Goal: Communication & Community: Answer question/provide support

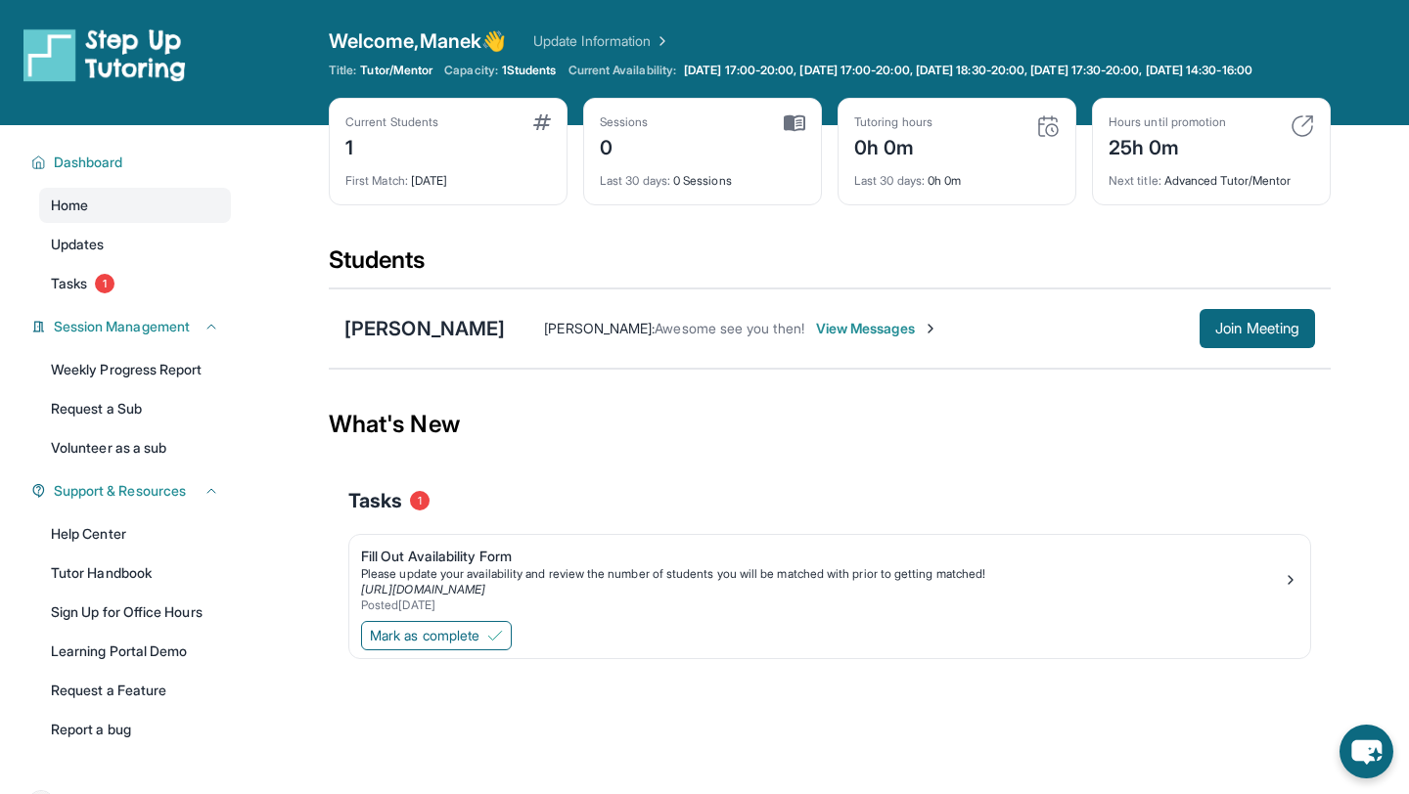
click at [414, 326] on div "[PERSON_NAME] [PERSON_NAME] : Awesome see you then! View Messages Join Meeting" at bounding box center [830, 329] width 1002 height 80
click at [590, 334] on div "Manek Khedia : Awesome see you then!" at bounding box center [673, 329] width 259 height 20
click at [816, 338] on span "View Messages" at bounding box center [877, 329] width 122 height 20
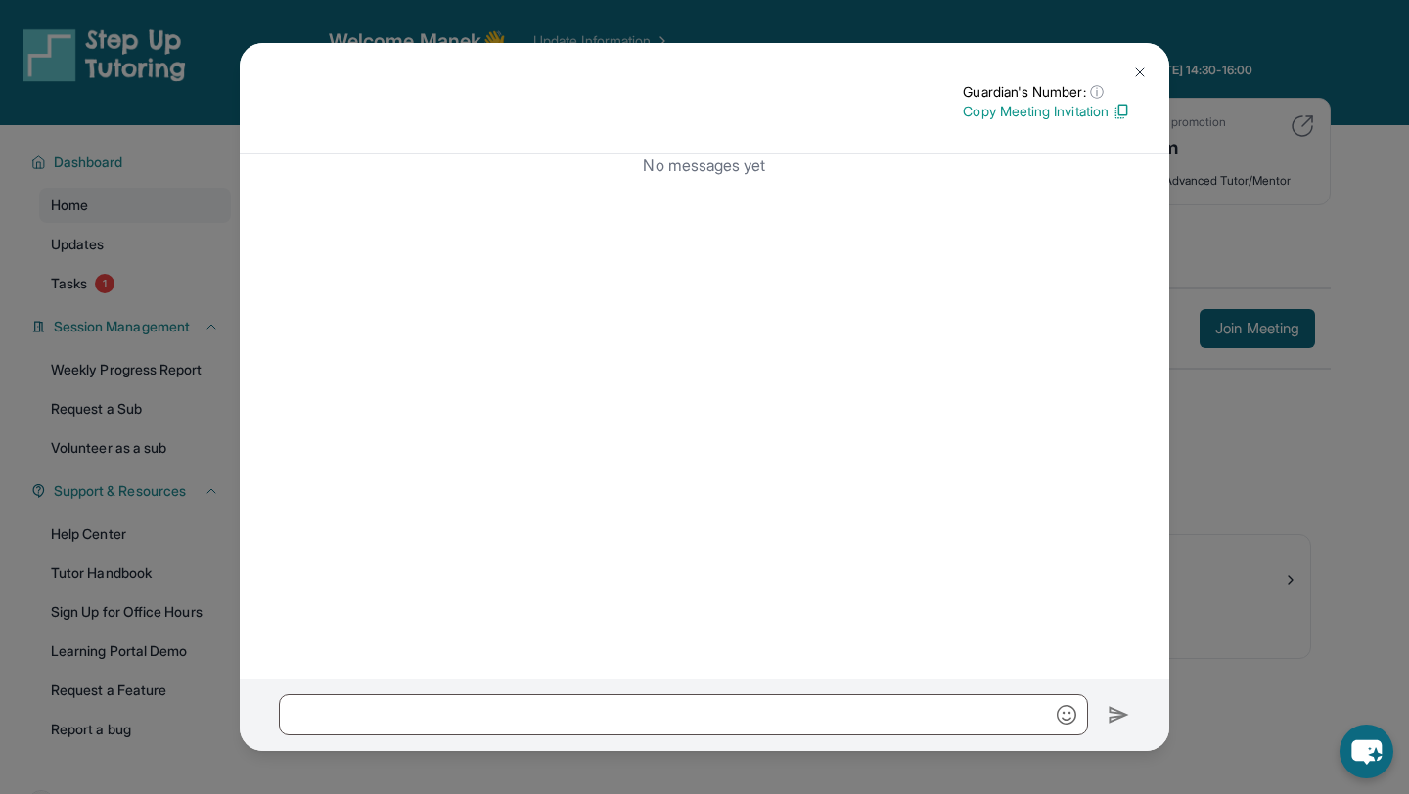
click at [1146, 68] on img at bounding box center [1140, 73] width 16 height 16
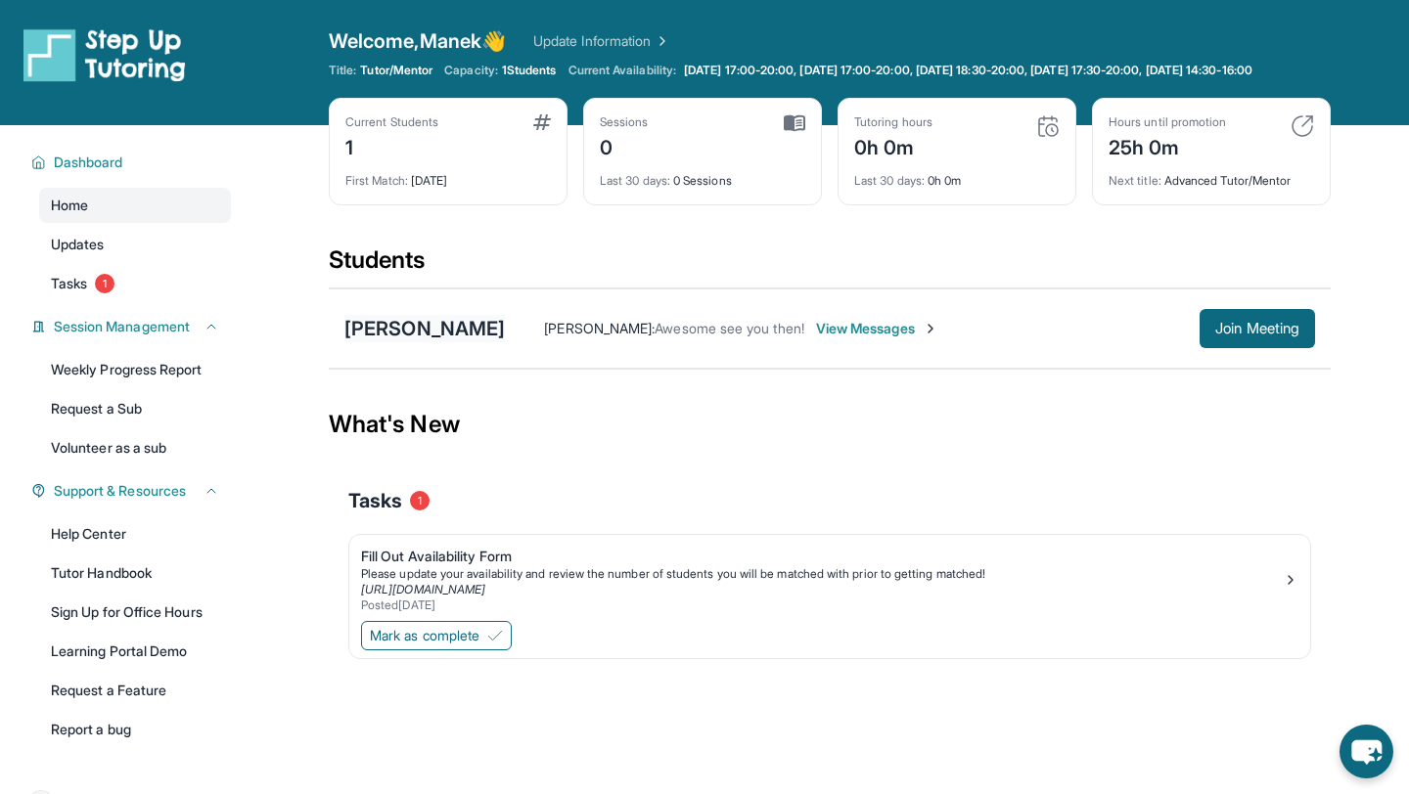
click at [444, 342] on div "Alani Mathis" at bounding box center [424, 328] width 160 height 27
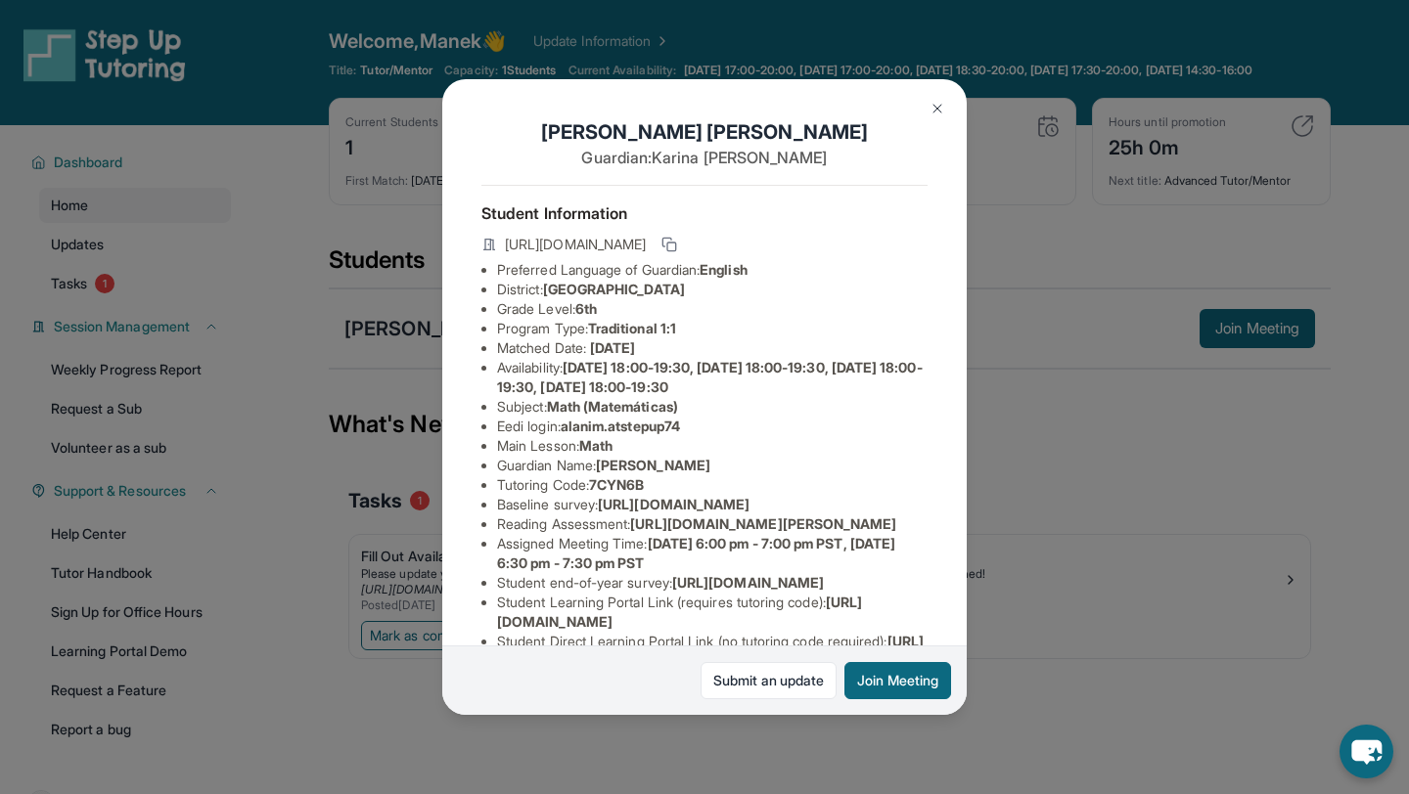
click at [928, 104] on button at bounding box center [937, 108] width 39 height 39
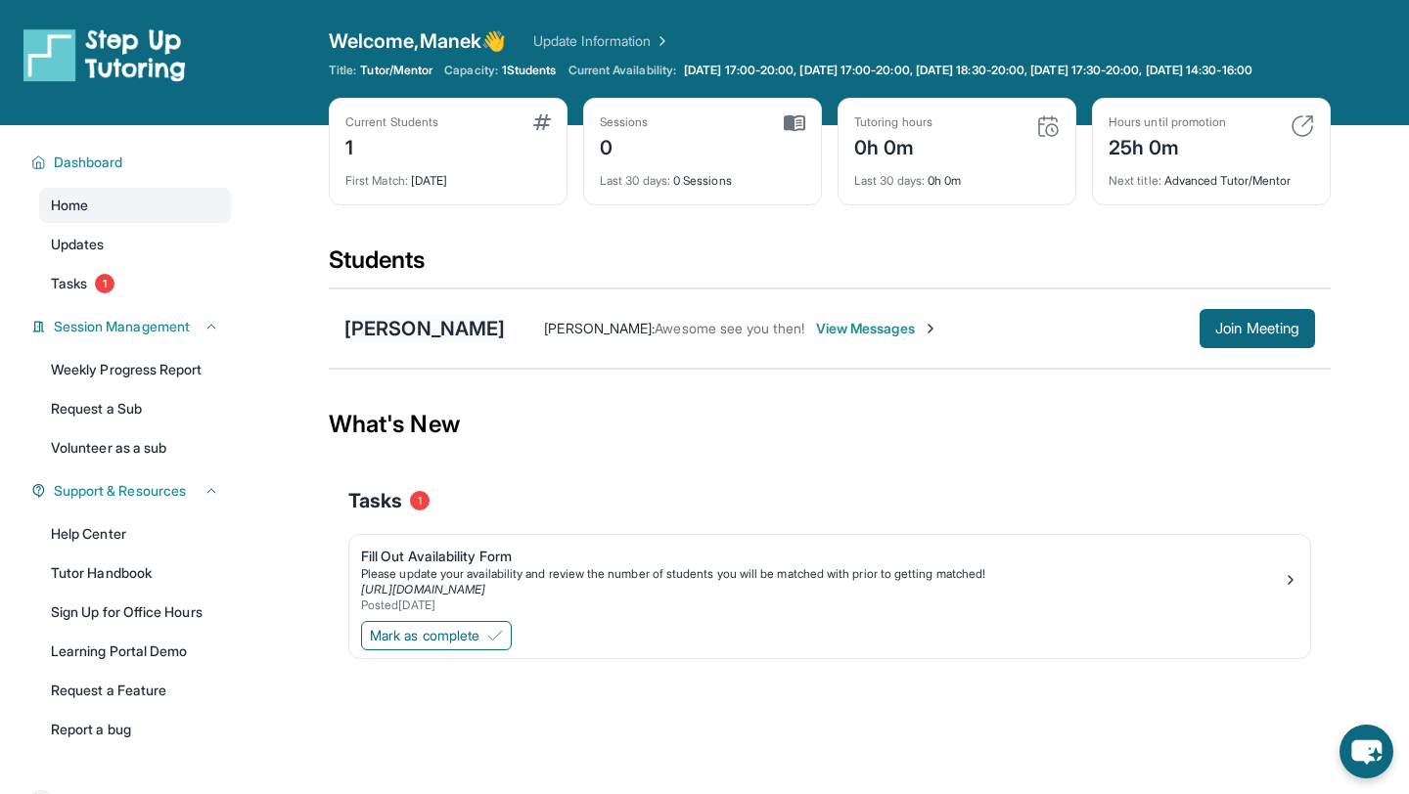
click at [379, 342] on div "Alani Mathis" at bounding box center [424, 328] width 160 height 27
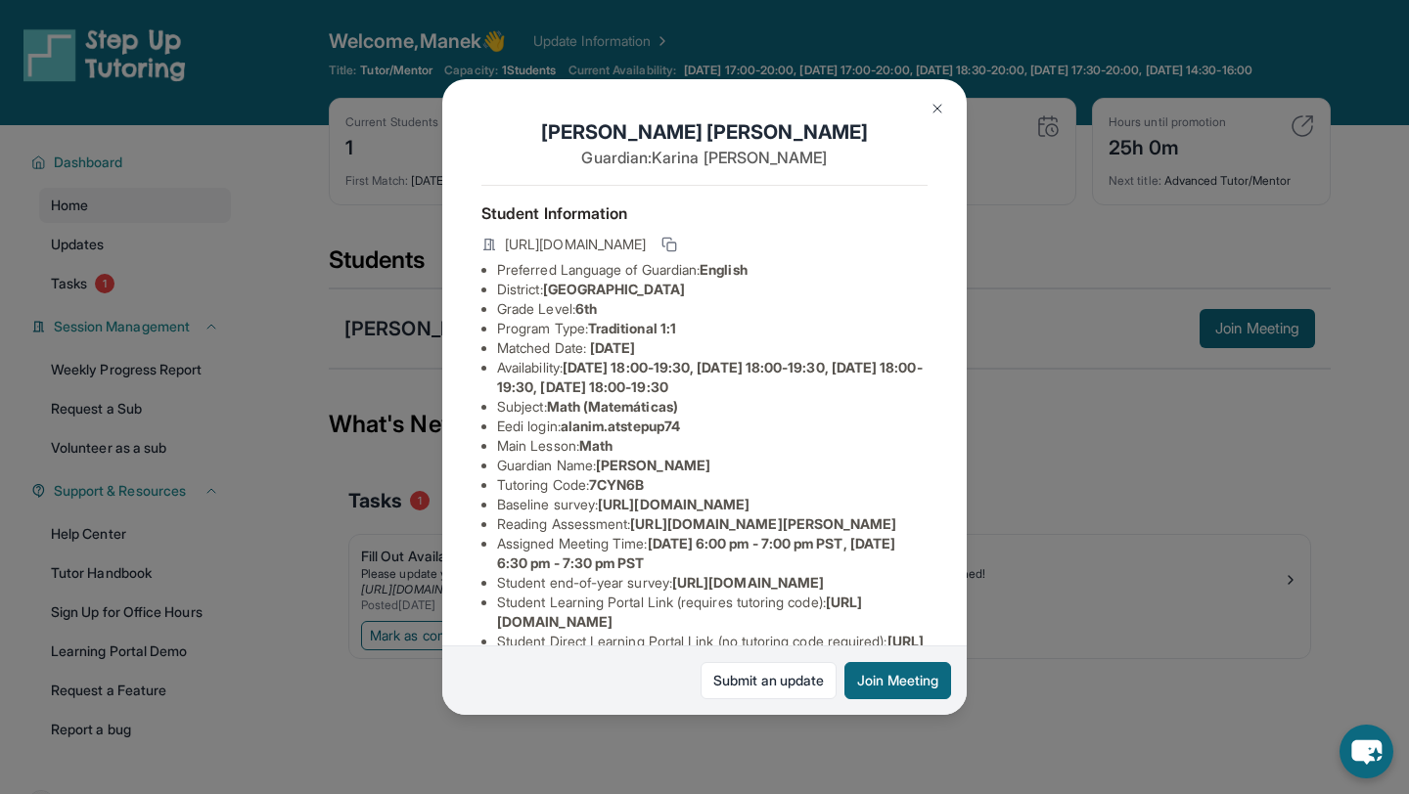
click at [939, 112] on img at bounding box center [937, 109] width 16 height 16
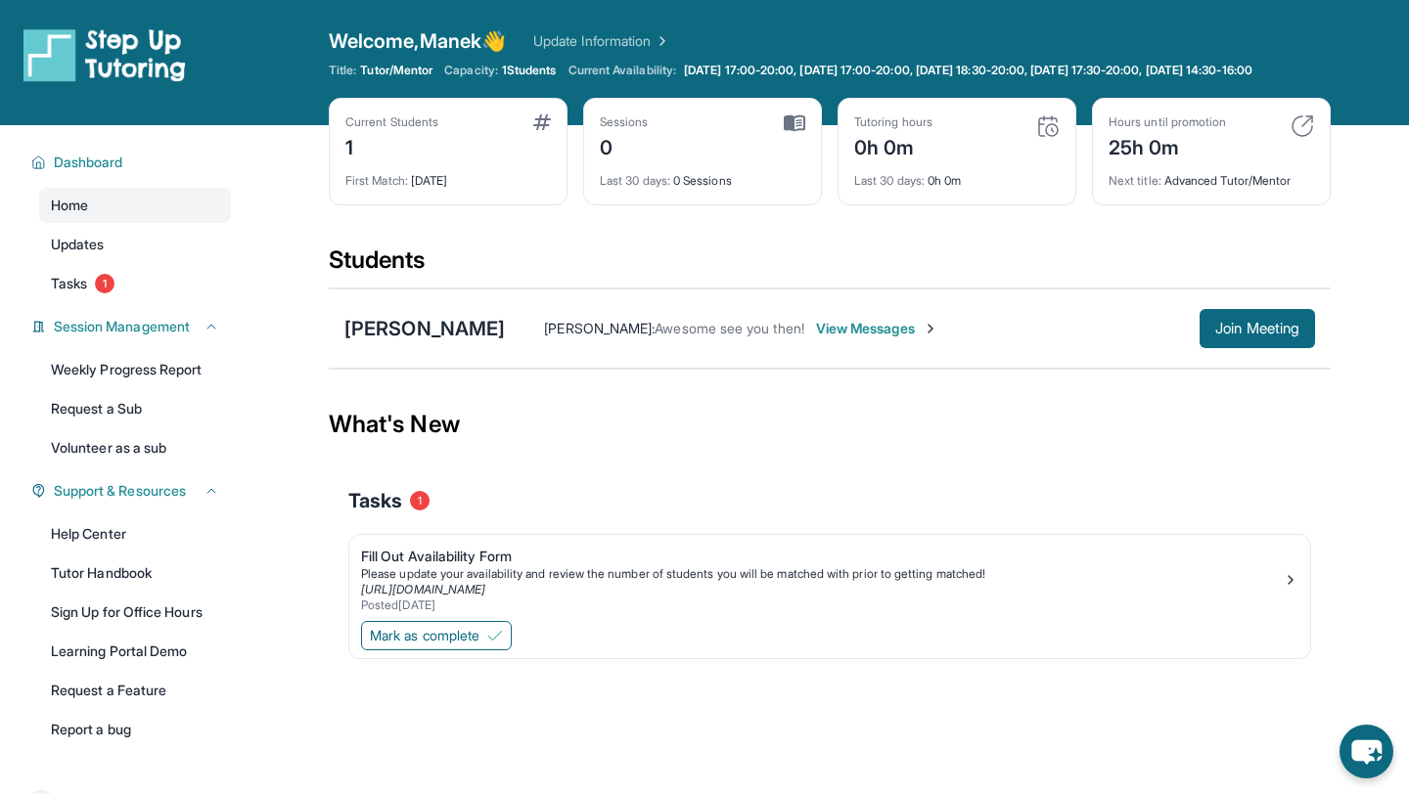
click at [792, 161] on div "Sessions 0" at bounding box center [702, 137] width 205 height 47
click at [791, 131] on img at bounding box center [795, 123] width 22 height 18
click at [790, 132] on img at bounding box center [795, 123] width 22 height 18
click at [614, 117] on div "Sessions 0 Last 30 days : 0 Sessions" at bounding box center [702, 152] width 239 height 108
click at [157, 262] on link "Updates" at bounding box center [135, 244] width 192 height 35
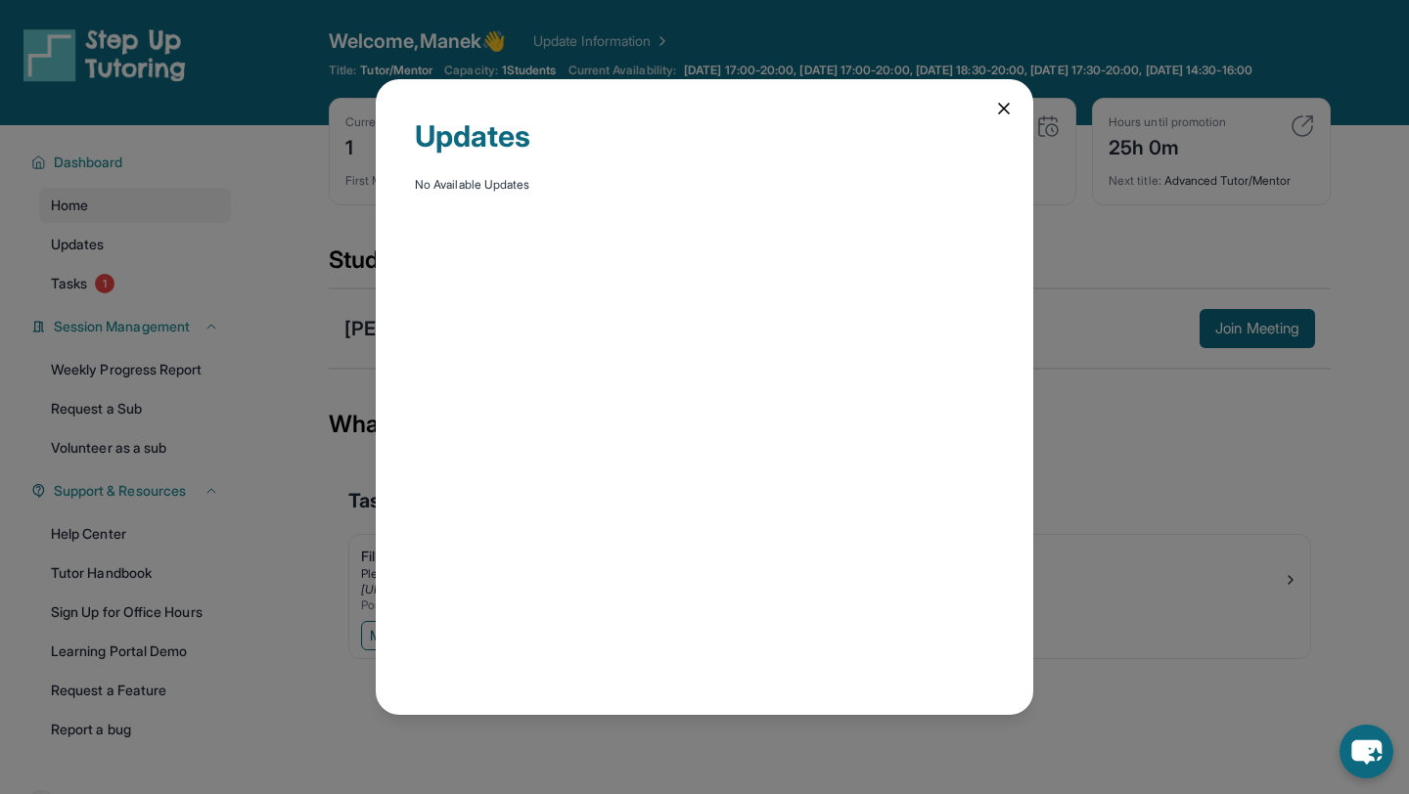
click at [1000, 106] on icon at bounding box center [1004, 109] width 10 height 10
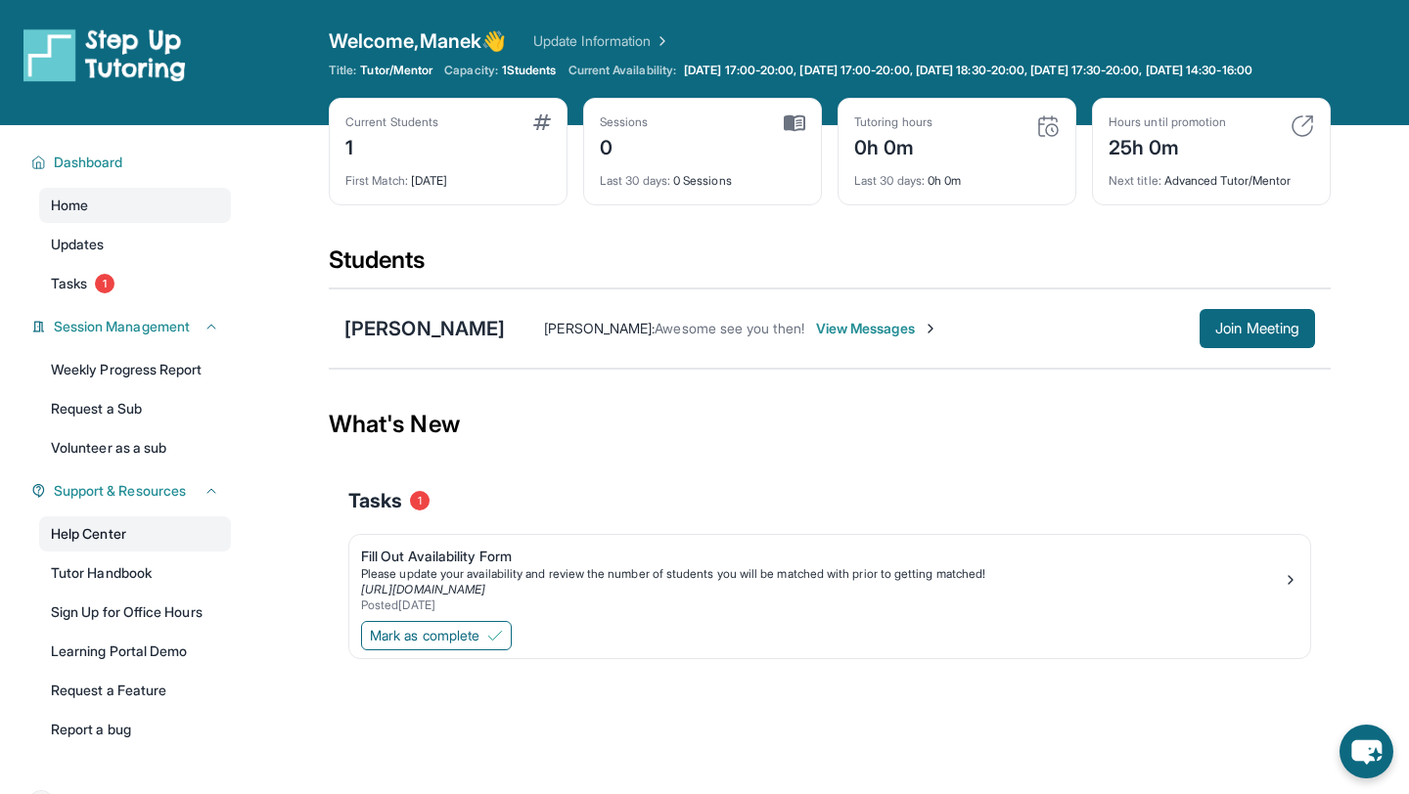
click at [93, 545] on link "Help Center" at bounding box center [135, 534] width 192 height 35
click at [607, 158] on div "0" at bounding box center [624, 145] width 49 height 31
drag, startPoint x: 997, startPoint y: 121, endPoint x: 1053, endPoint y: 132, distance: 56.8
click at [1037, 133] on div "Tutoring hours 0h 0m Last 30 days : 0h 0m" at bounding box center [956, 152] width 239 height 108
click at [1049, 138] on img at bounding box center [1047, 125] width 23 height 23
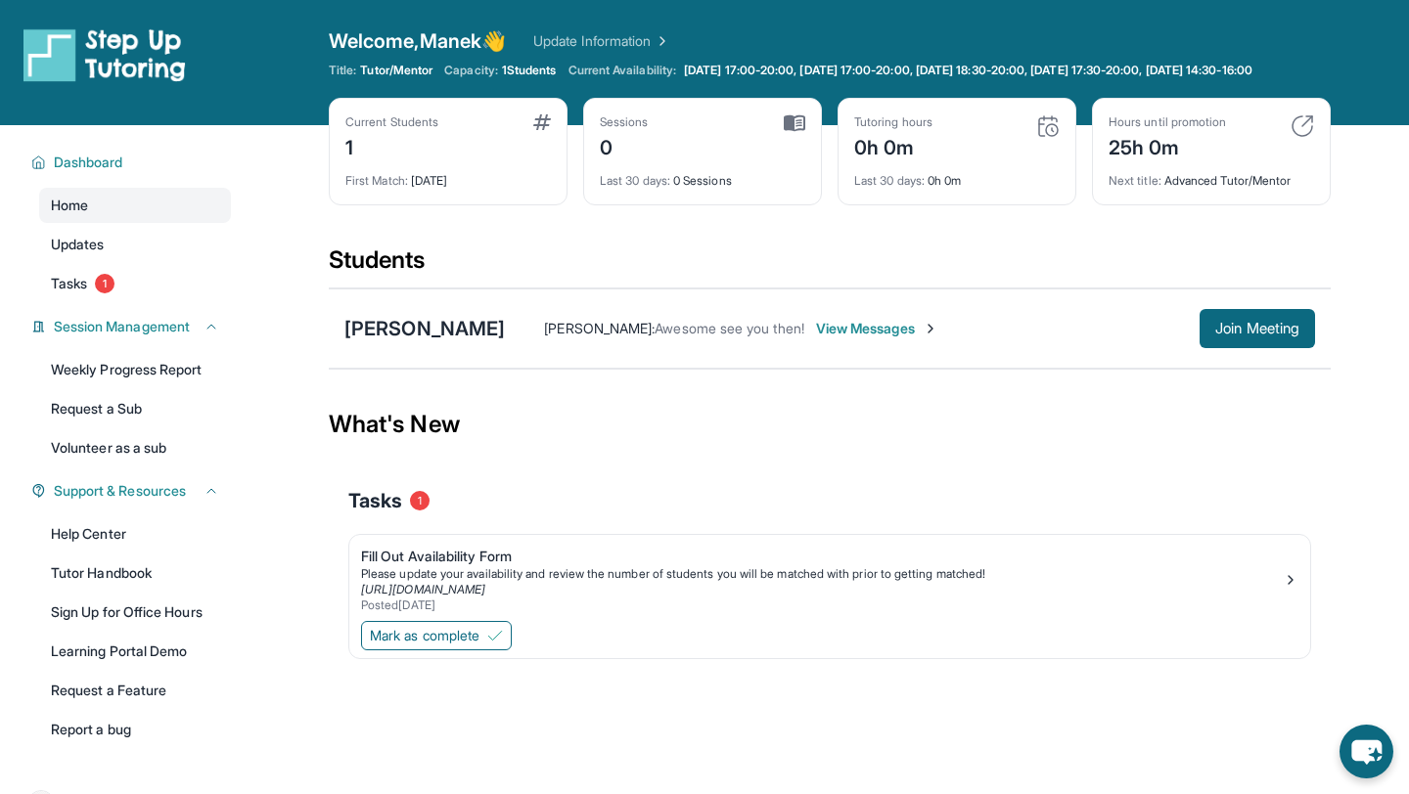
click at [796, 123] on div "Sessions 0 Last 30 days : 0 Sessions" at bounding box center [702, 152] width 239 height 108
click at [621, 205] on div "Sessions 0 Last 30 days : 0 Sessions" at bounding box center [702, 152] width 239 height 108
click at [668, 188] on div "Last 30 days : 0 Sessions" at bounding box center [702, 174] width 205 height 27
click at [609, 161] on div "0" at bounding box center [624, 145] width 49 height 31
click at [350, 161] on div "1" at bounding box center [391, 145] width 93 height 31
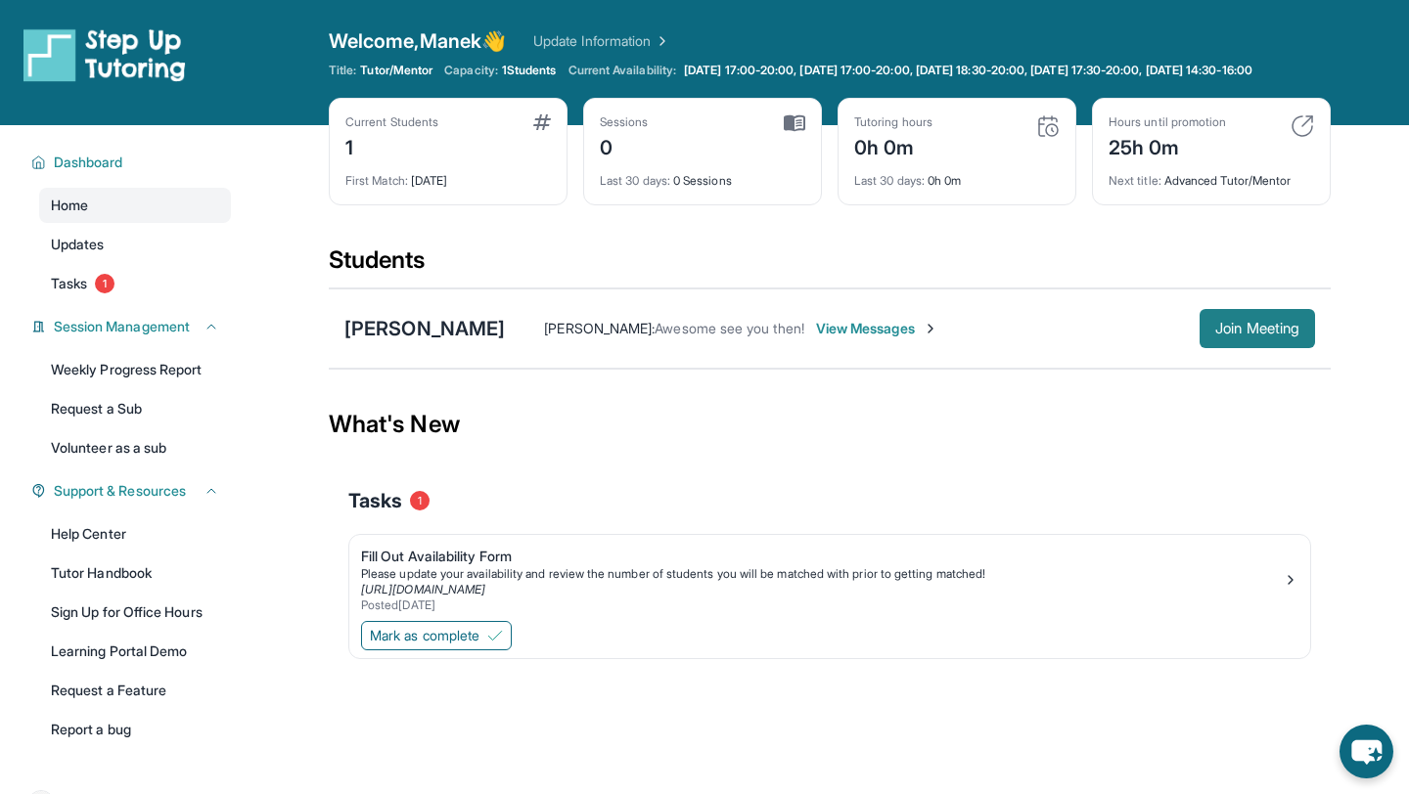
click at [1245, 335] on span "Join Meeting" at bounding box center [1257, 329] width 84 height 12
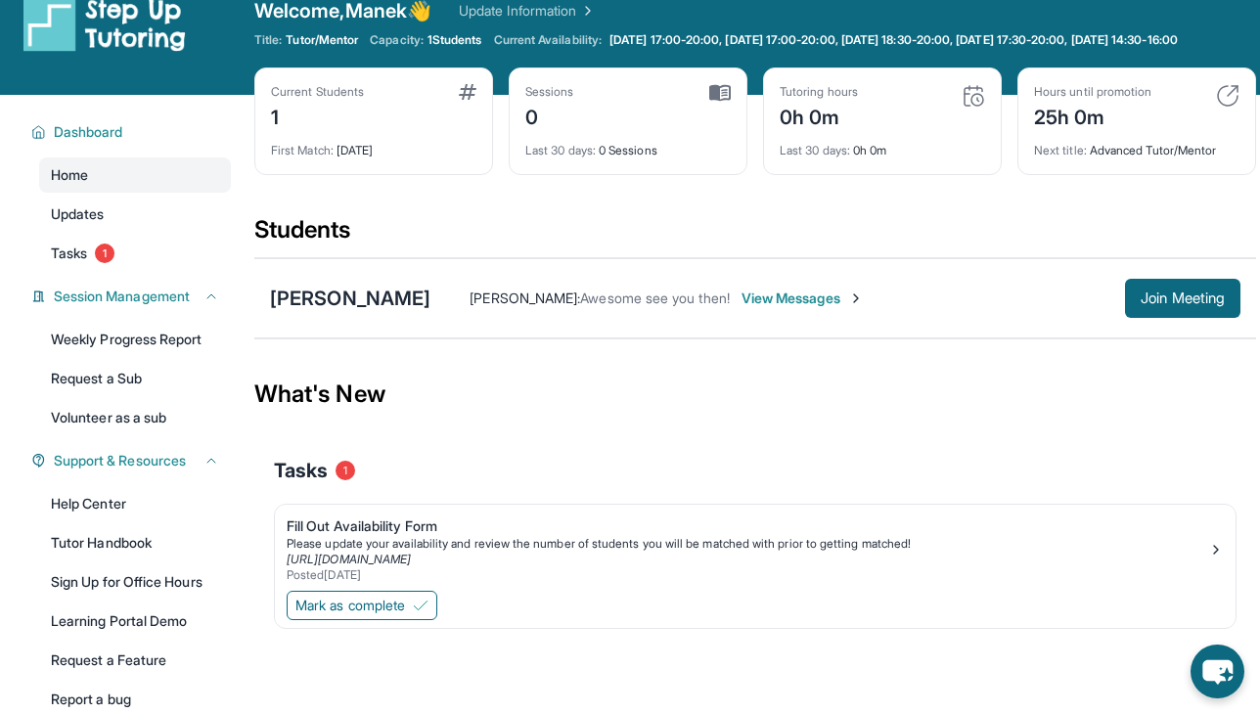
scroll to position [44, 0]
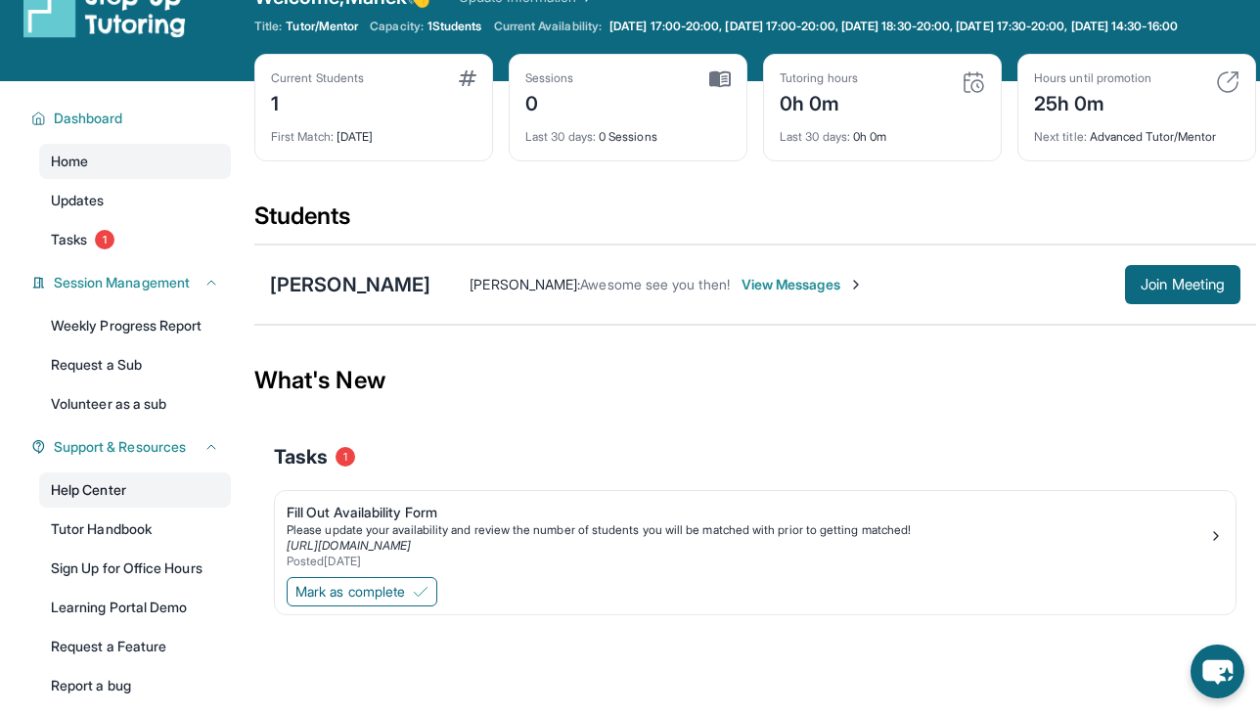
click at [125, 506] on link "Help Center" at bounding box center [135, 490] width 192 height 35
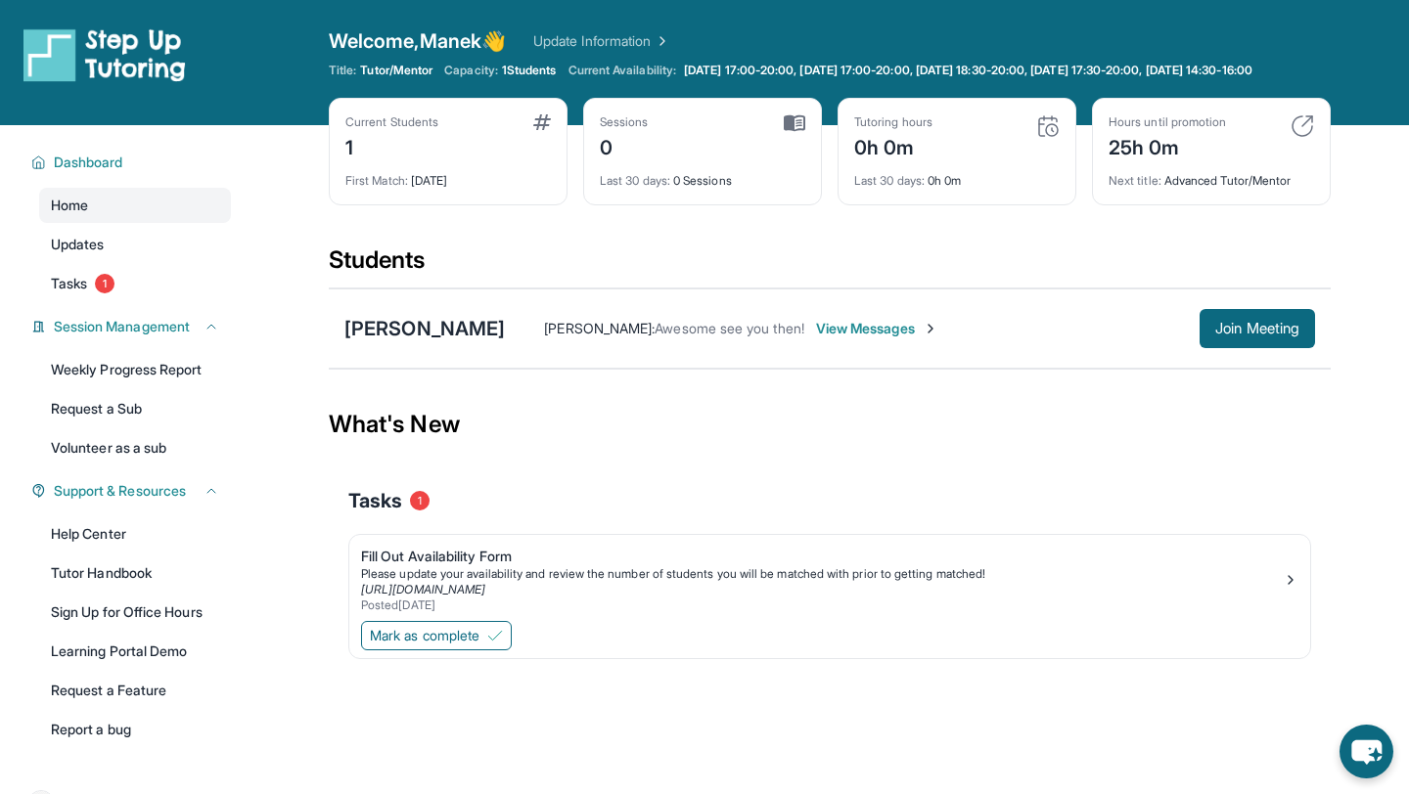
click at [613, 161] on div "0" at bounding box center [624, 145] width 49 height 31
click at [901, 159] on div "0h 0m" at bounding box center [893, 145] width 78 height 31
click at [427, 646] on span "Mark as complete" at bounding box center [425, 636] width 110 height 20
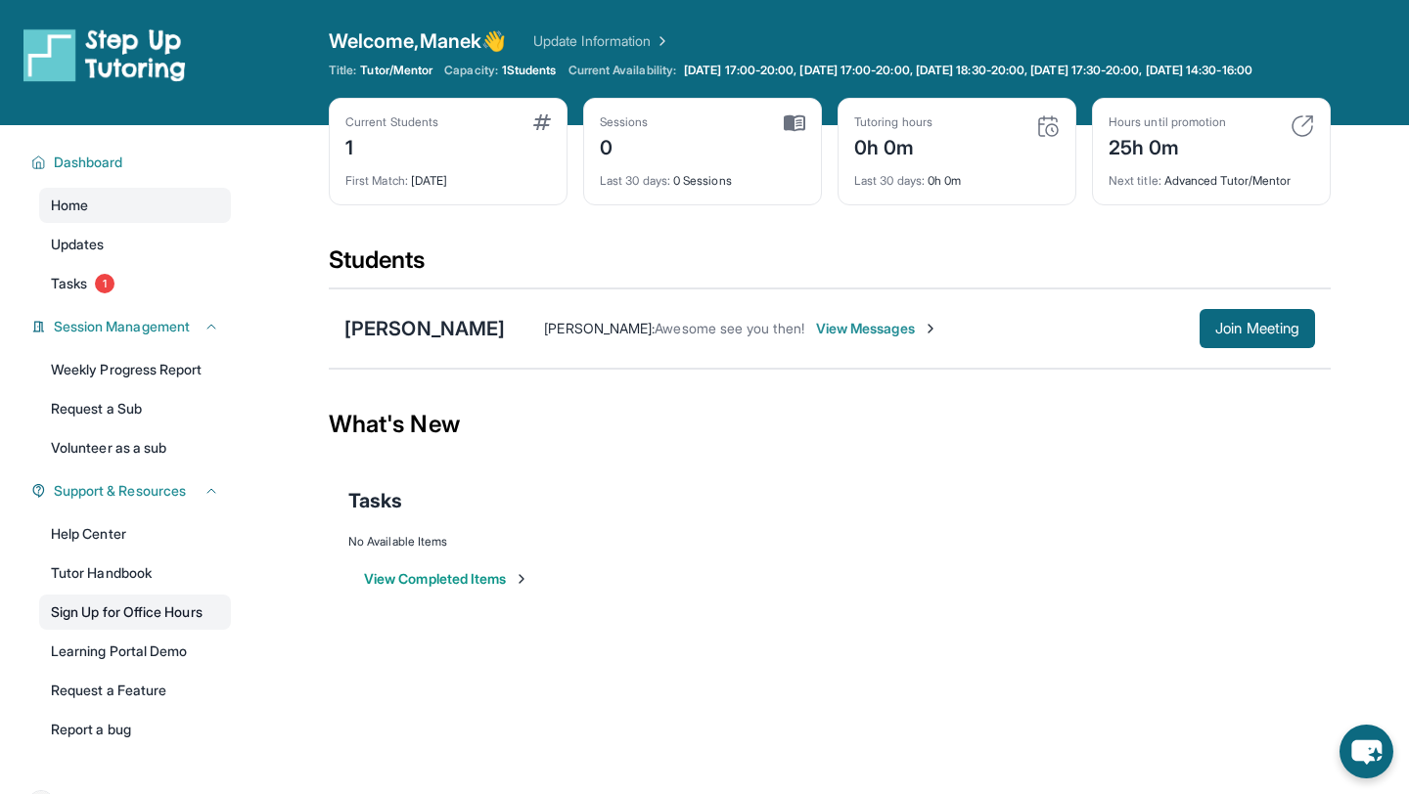
click at [189, 630] on link "Sign Up for Office Hours" at bounding box center [135, 612] width 192 height 35
click at [92, 294] on link "Tasks 1" at bounding box center [135, 283] width 192 height 35
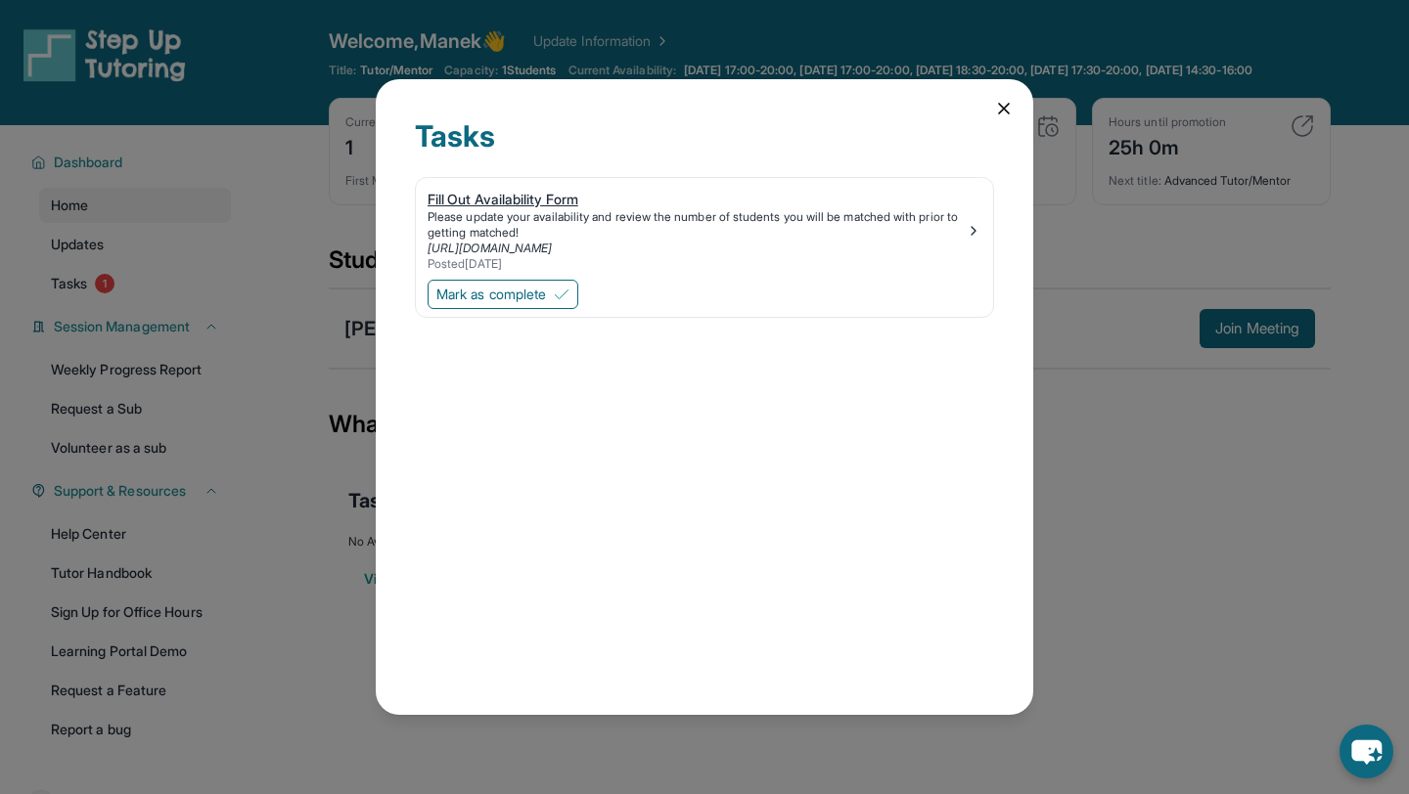
click at [485, 193] on div "Fill Out Availability Form" at bounding box center [697, 200] width 538 height 20
click at [1001, 111] on icon at bounding box center [1004, 109] width 10 height 10
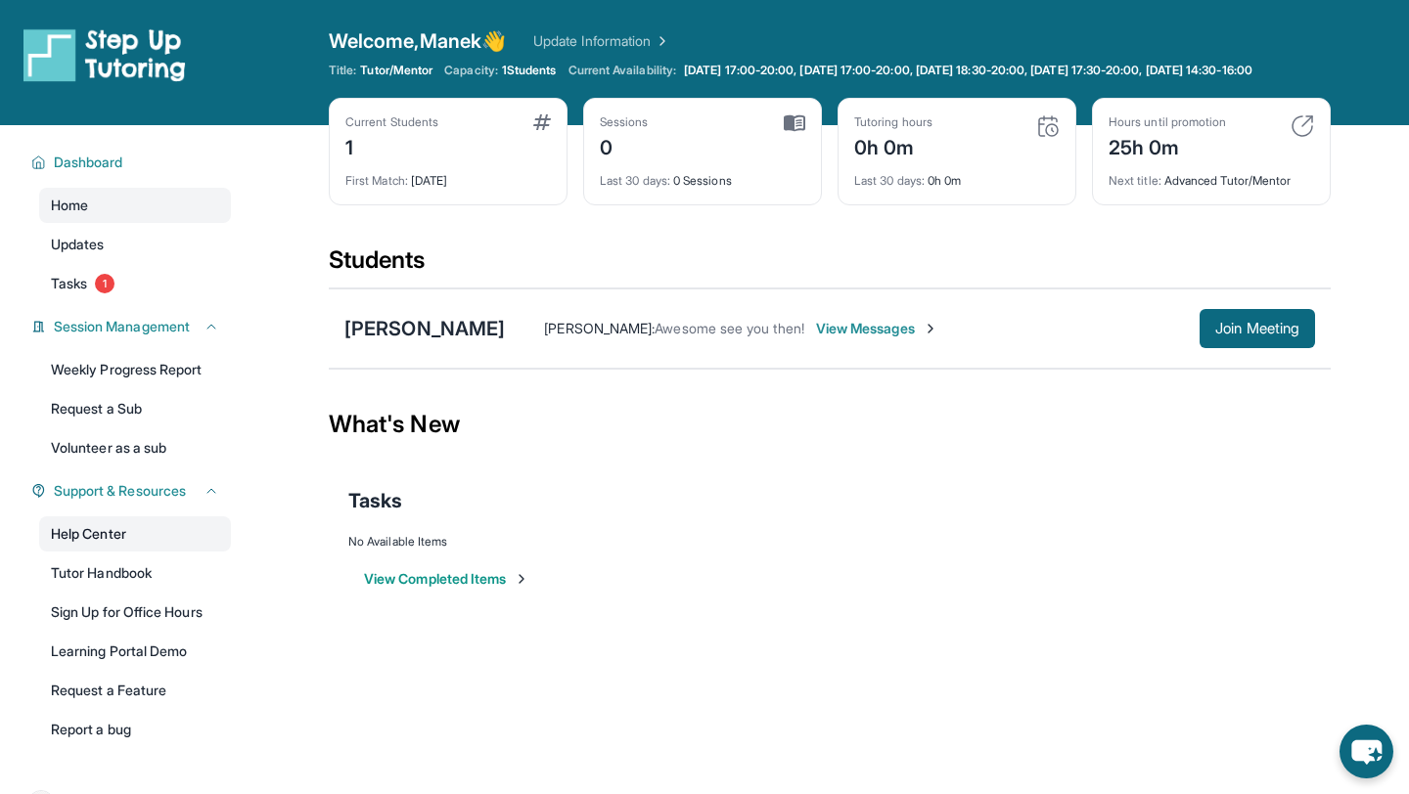
click at [130, 543] on link "Help Center" at bounding box center [135, 534] width 192 height 35
